Goal: Transaction & Acquisition: Purchase product/service

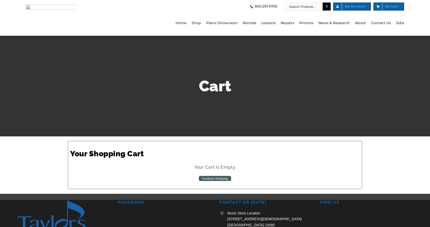
click at [357, 7] on span "My Account" at bounding box center [351, 6] width 27 height 3
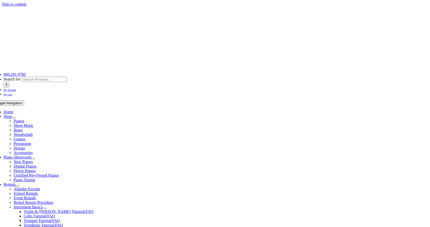
click at [16, 182] on span "Rentals" at bounding box center [10, 184] width 12 height 4
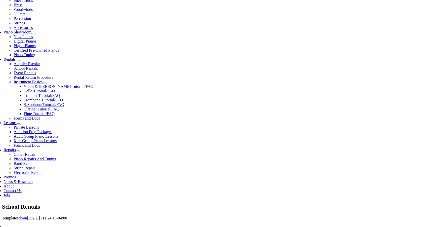
scroll to position [125, 0]
type input "glen"
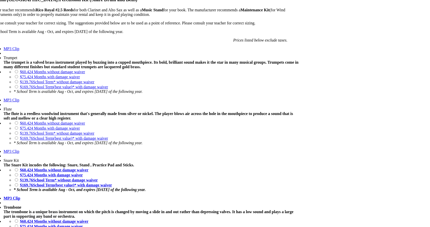
scroll to position [391, 0]
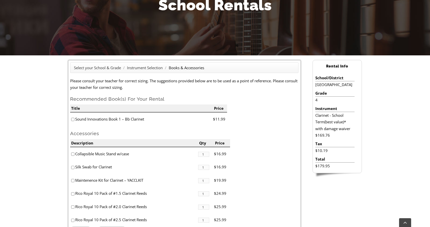
scroll to position [82, 0]
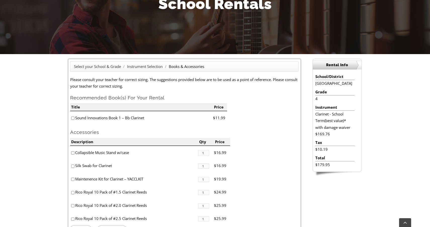
click at [72, 117] on input"] "checkbox" at bounding box center [72, 117] width 3 height 3
checkbox input"] "true"
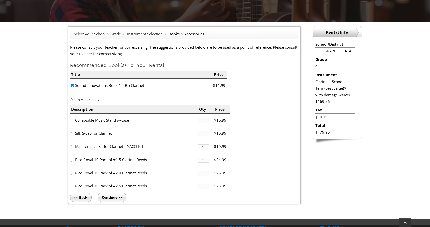
scroll to position [115, 0]
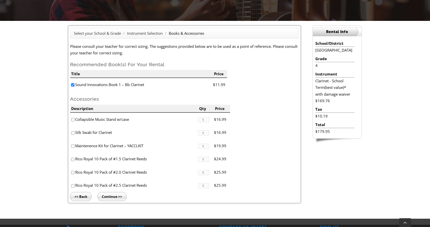
click at [74, 120] on li "Collapsible Music Stand w/case" at bounding box center [134, 119] width 128 height 13
click at [72, 120] on input"] "checkbox" at bounding box center [72, 119] width 3 height 3
checkbox input"] "true"
click at [72, 184] on input"] "checkbox" at bounding box center [72, 185] width 3 height 3
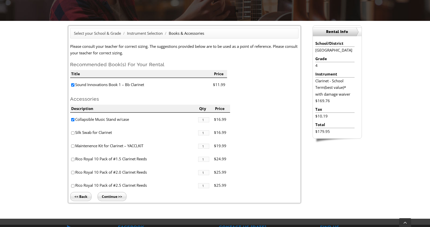
checkbox input"] "true"
click at [106, 193] on input "Continue >>" at bounding box center [111, 196] width 29 height 9
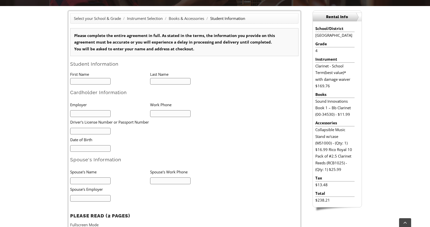
click at [93, 78] on input "text" at bounding box center [90, 81] width 40 height 7
type input "1"
type input "Anvita"
click at [169, 81] on input "text" at bounding box center [170, 81] width 40 height 7
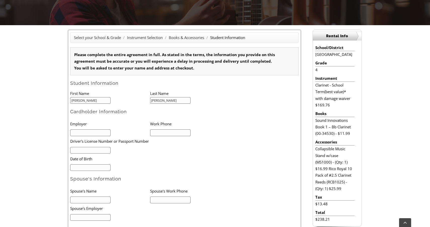
scroll to position [129, 0]
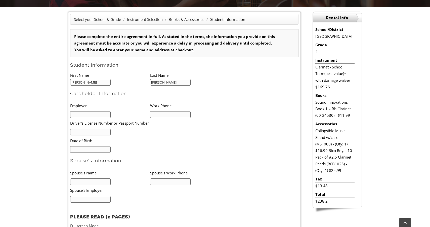
type input "Varadaraj"
click at [83, 116] on input "text" at bounding box center [90, 114] width 40 height 7
type input "Guidehouse"
click at [156, 115] on input "text" at bounding box center [170, 114] width 40 height 7
type input "6102096470"
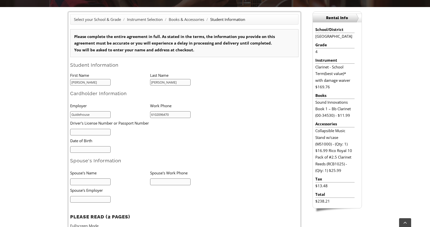
click at [102, 129] on input "text" at bounding box center [90, 132] width 40 height 7
click at [90, 146] on input "mm/dd/yyyy" at bounding box center [90, 149] width 40 height 7
type input "02/24/1983"
click at [82, 181] on input "text" at bounding box center [90, 181] width 40 height 7
type input "Varadaraj Narayanswamy"
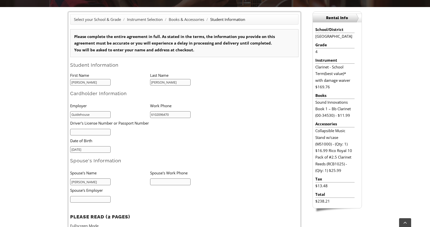
click at [171, 179] on input "text" at bounding box center [170, 181] width 40 height 7
type input "6105004013"
click at [91, 197] on input "text" at bounding box center [90, 199] width 40 height 7
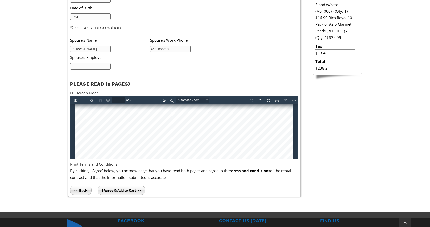
scroll to position [264, 0]
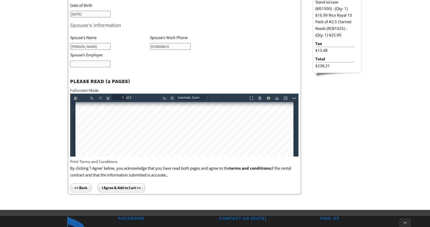
click at [119, 185] on input "I Agree & Add to Cart >>" at bounding box center [120, 187] width 47 height 9
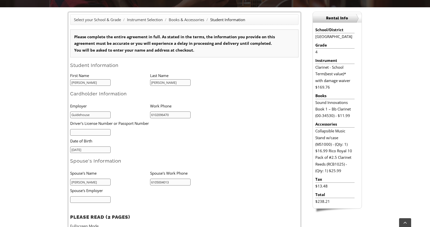
scroll to position [129, 0]
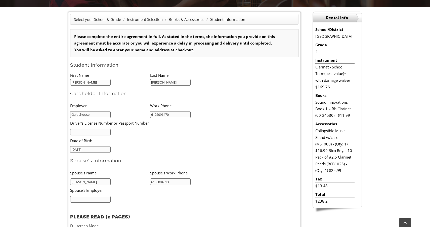
click at [93, 132] on input "text" at bounding box center [90, 132] width 40 height 7
type input "32355895"
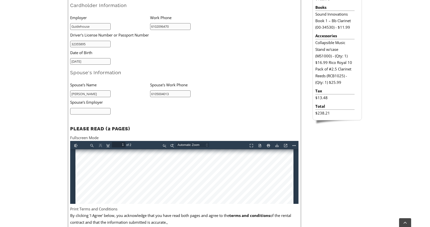
scroll to position [218, 0]
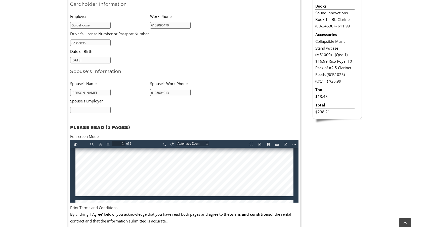
type input "2"
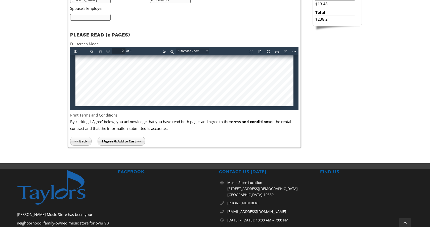
scroll to position [346, 0]
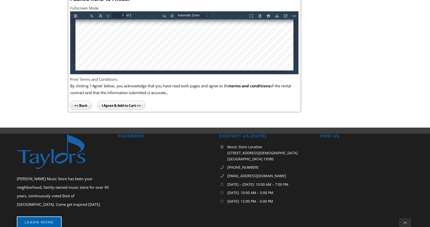
type input "32355895"
click at [119, 104] on input "I Agree & Add to Cart >>" at bounding box center [120, 105] width 47 height 9
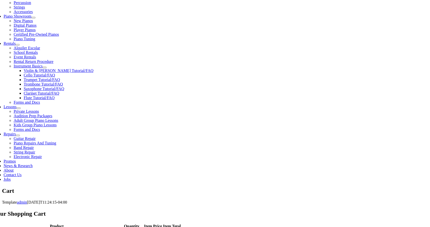
scroll to position [135, 0]
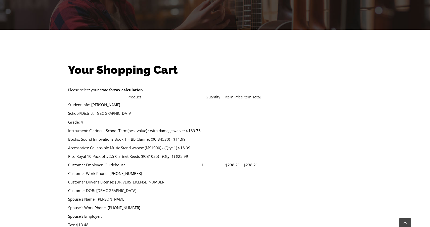
scroll to position [102, 0]
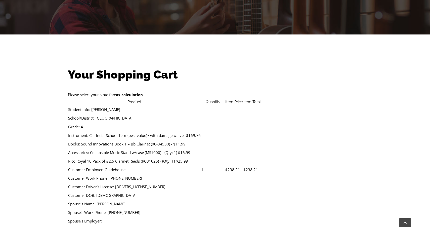
click at [143, 92] on strong "tax calculation" at bounding box center [128, 94] width 29 height 5
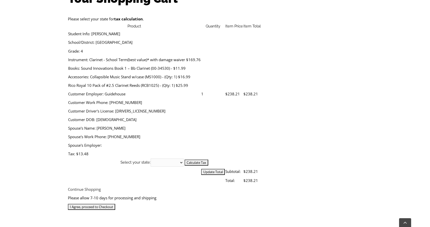
scroll to position [182, 0]
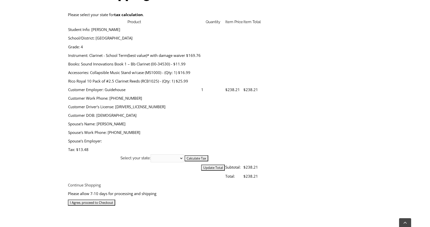
select select "PA"
click at [115, 199] on input "I Agree, proceed to Checkout" at bounding box center [91, 202] width 47 height 6
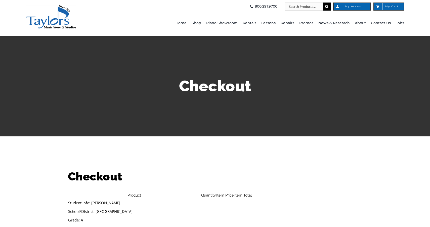
select select
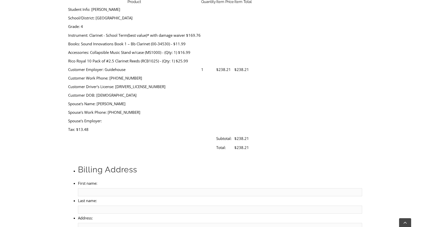
scroll to position [195, 0]
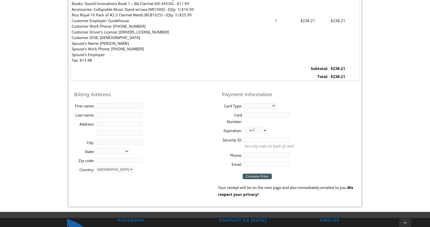
click at [107, 103] on input "First name:" at bounding box center [119, 105] width 46 height 5
type input "Kalpana"
click at [96, 112] on input "Last name:" at bounding box center [119, 114] width 46 height 5
type input "[PERSON_NAME]"
click at [106, 121] on input "Address:" at bounding box center [119, 123] width 46 height 5
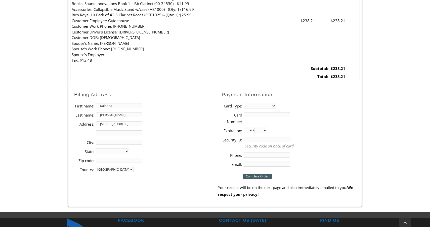
type input "[STREET_ADDRESS]"
click at [113, 139] on input "City:" at bounding box center [119, 141] width 46 height 5
type input "Media"
select select "PA"
click at [115, 157] on input "Zip code:" at bounding box center [119, 159] width 46 height 5
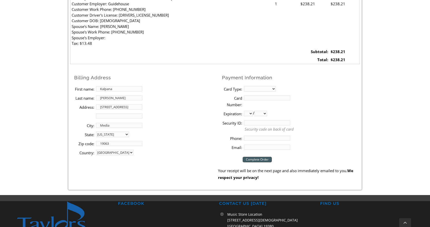
scroll to position [217, 0]
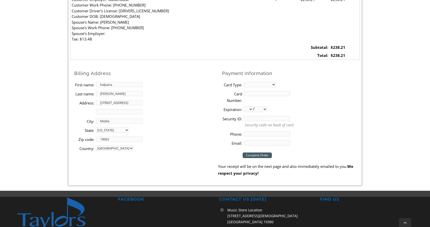
type input "19063"
select select "visa"
click at [264, 91] on input "Card Number:" at bounding box center [267, 93] width 46 height 5
type input "[CREDIT_CARD_NUMBER]"
select select "08"
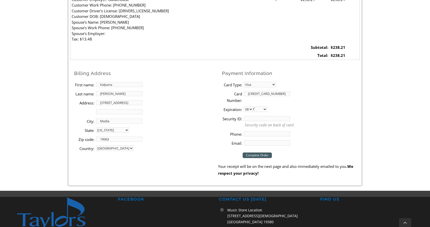
select select "2028"
click at [260, 117] on input "Security ID:" at bounding box center [267, 118] width 46 height 5
type input "299"
click at [267, 131] on input "Phone:" at bounding box center [267, 133] width 46 height 5
type input "6102096470"
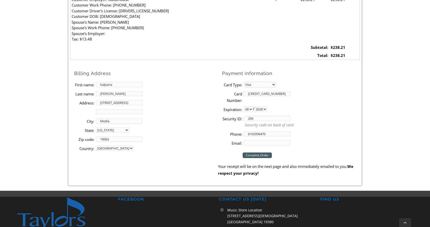
click at [264, 140] on input "Email:" at bounding box center [267, 142] width 46 height 5
type input "[EMAIL_ADDRESS][DOMAIN_NAME]"
click at [261, 153] on input "Complete Order" at bounding box center [256, 155] width 29 height 6
